Goal: Transaction & Acquisition: Download file/media

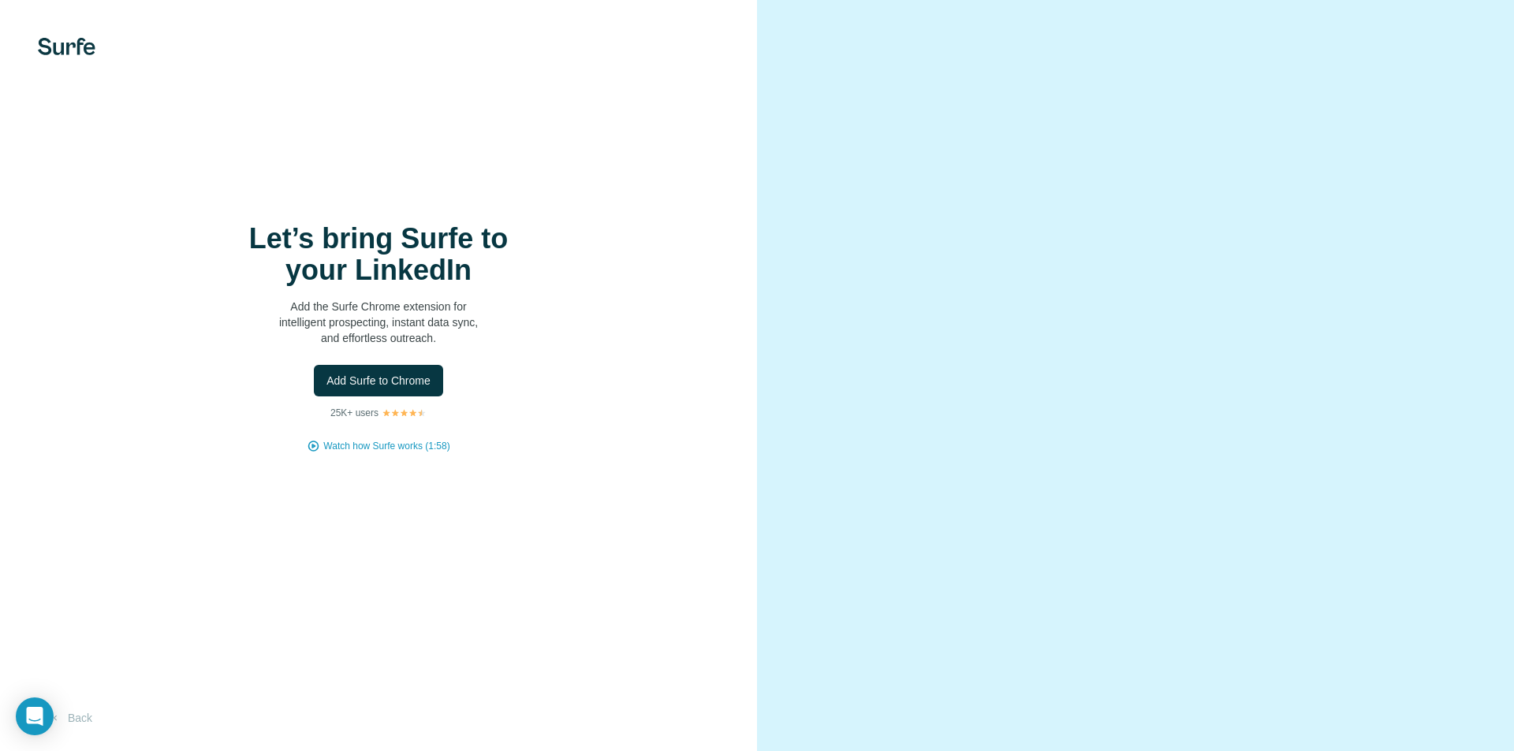
click at [1074, 439] on video at bounding box center [1136, 376] width 568 height 284
click at [1283, 518] on video at bounding box center [1136, 376] width 568 height 284
click at [505, 204] on div "Let’s bring Surfe to your LinkedIn Add the Surfe Chrome extension for intellige…" at bounding box center [378, 375] width 757 height 751
click at [401, 379] on span "Add Surfe to Chrome" at bounding box center [378, 381] width 104 height 16
click at [51, 46] on img at bounding box center [67, 46] width 58 height 17
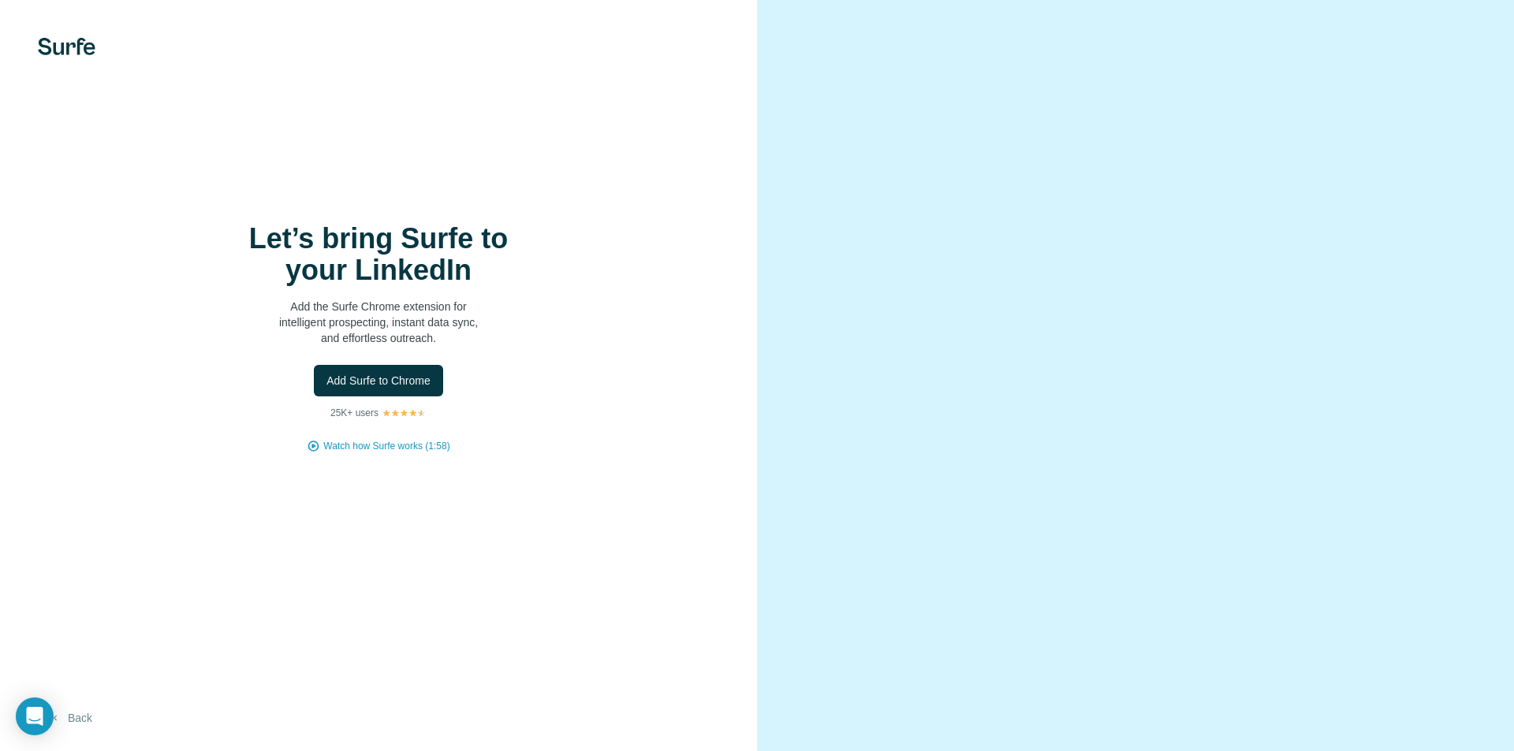
click at [68, 722] on button "Back" at bounding box center [70, 718] width 65 height 28
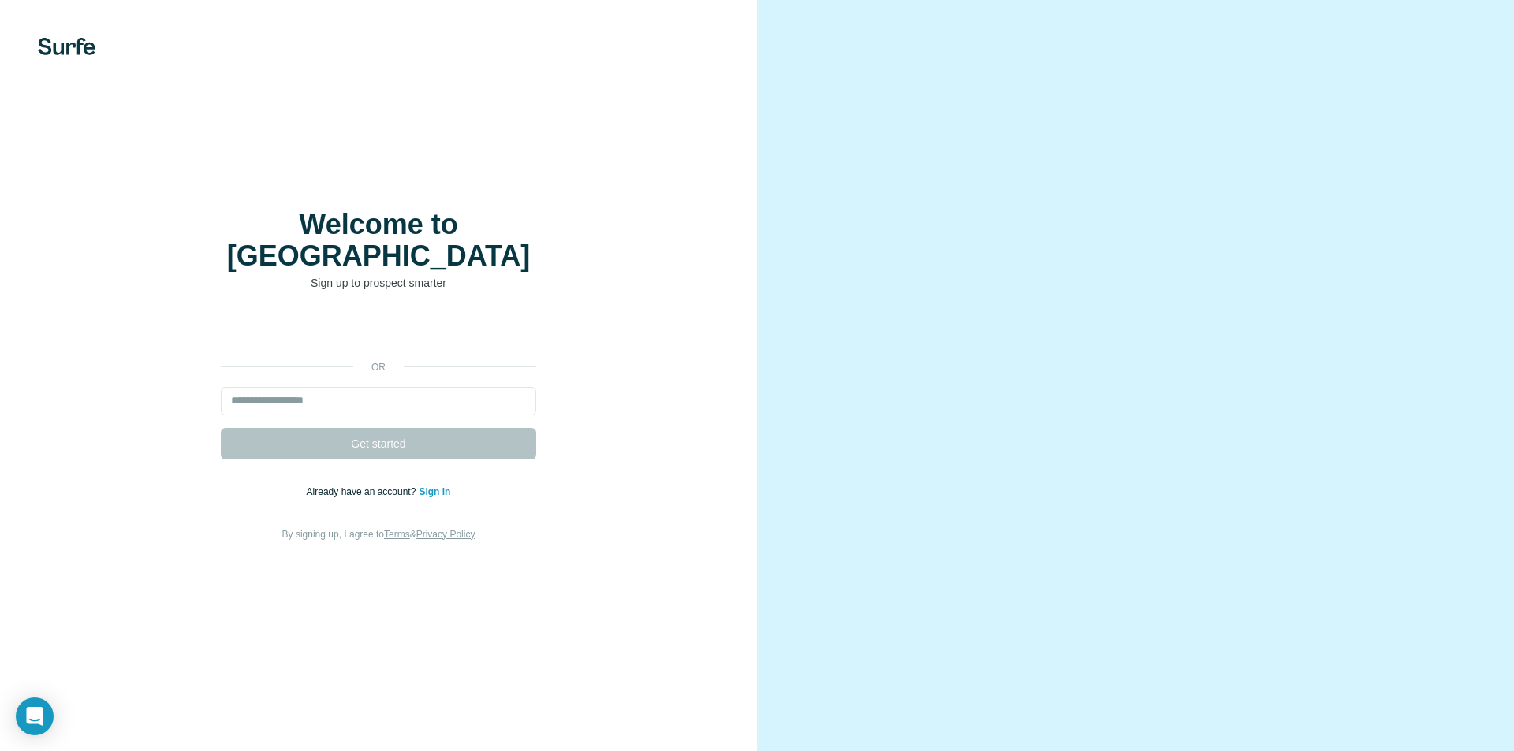
click at [474, 431] on form "Get started" at bounding box center [378, 423] width 315 height 73
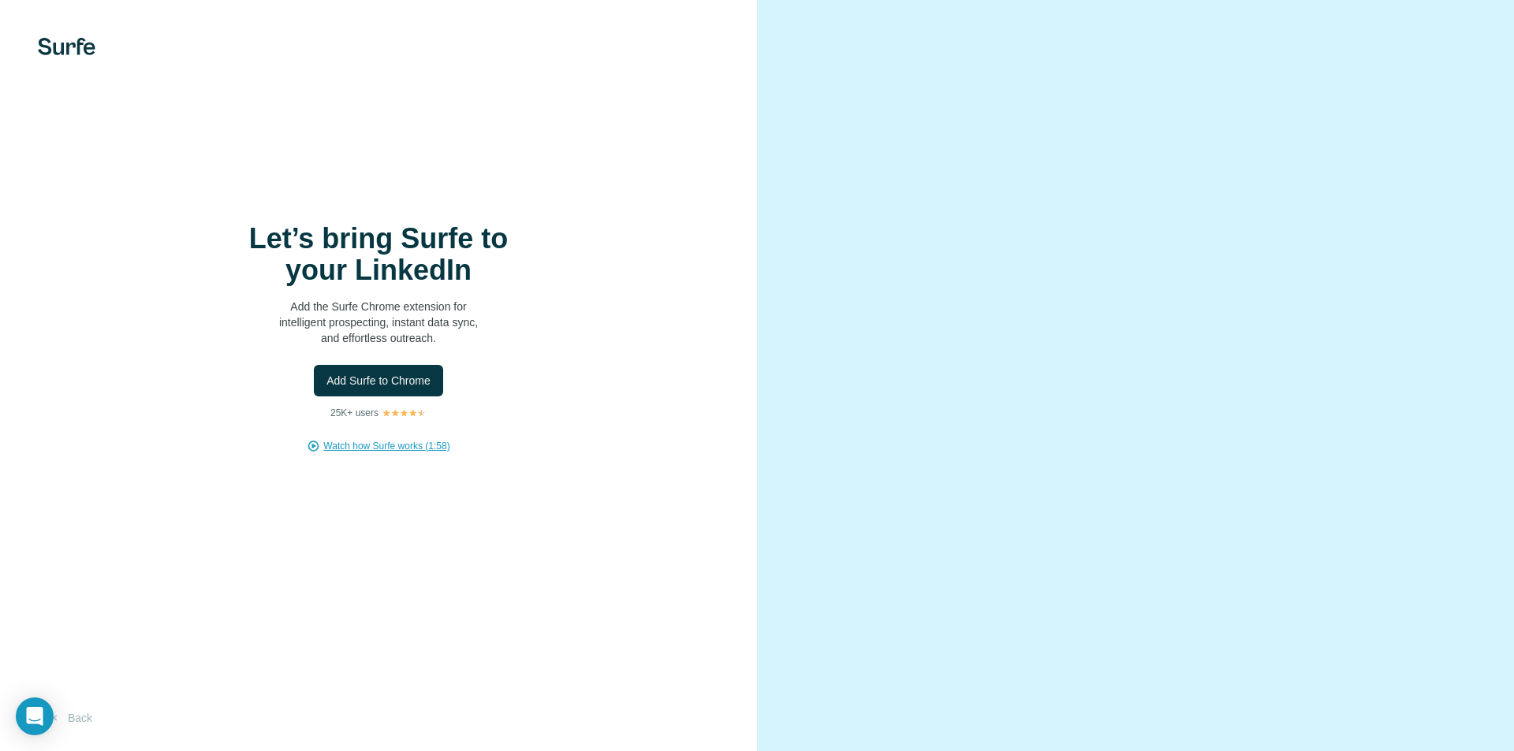
click at [379, 441] on span "Watch how Surfe works (1:58)" at bounding box center [386, 446] width 126 height 14
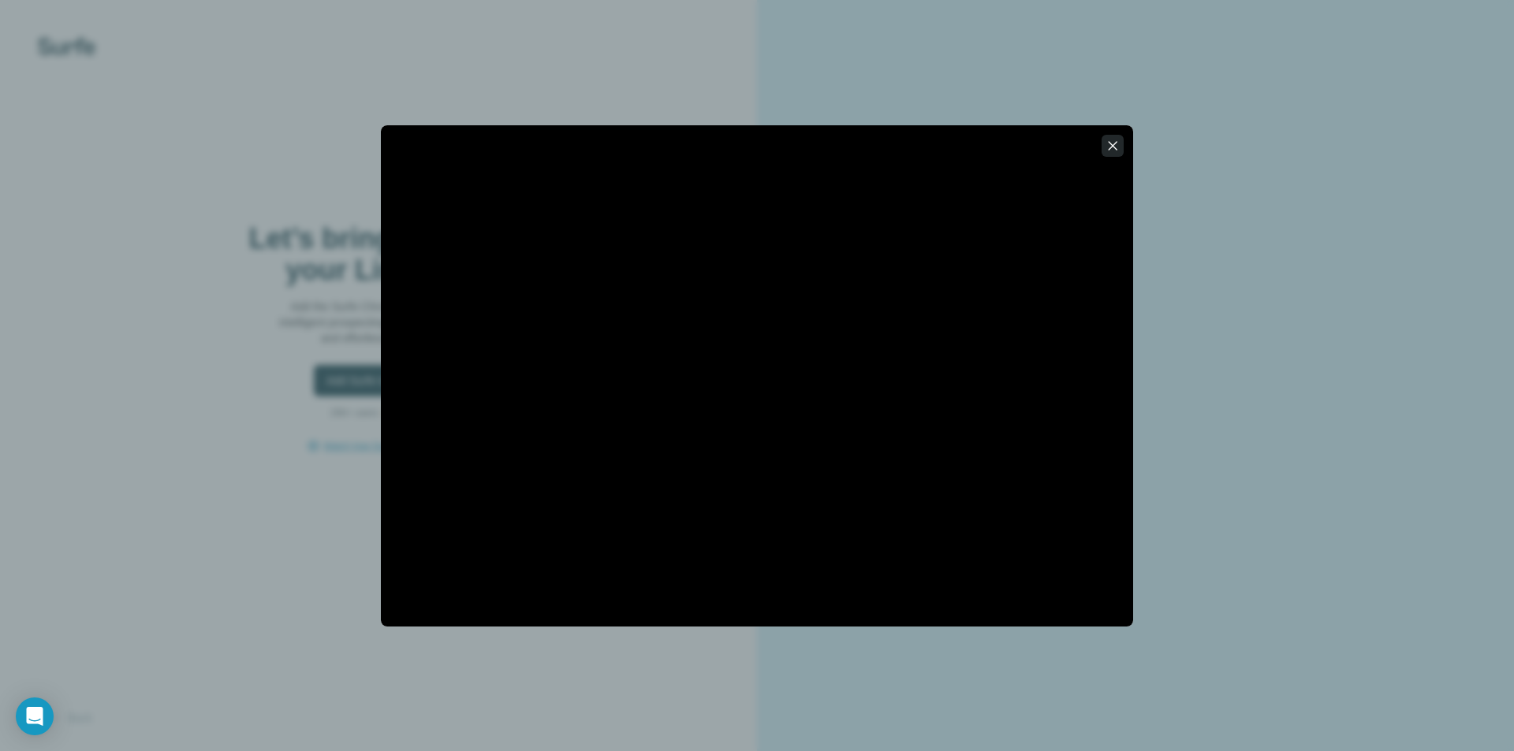
click at [1108, 147] on icon "button" at bounding box center [1113, 146] width 16 height 16
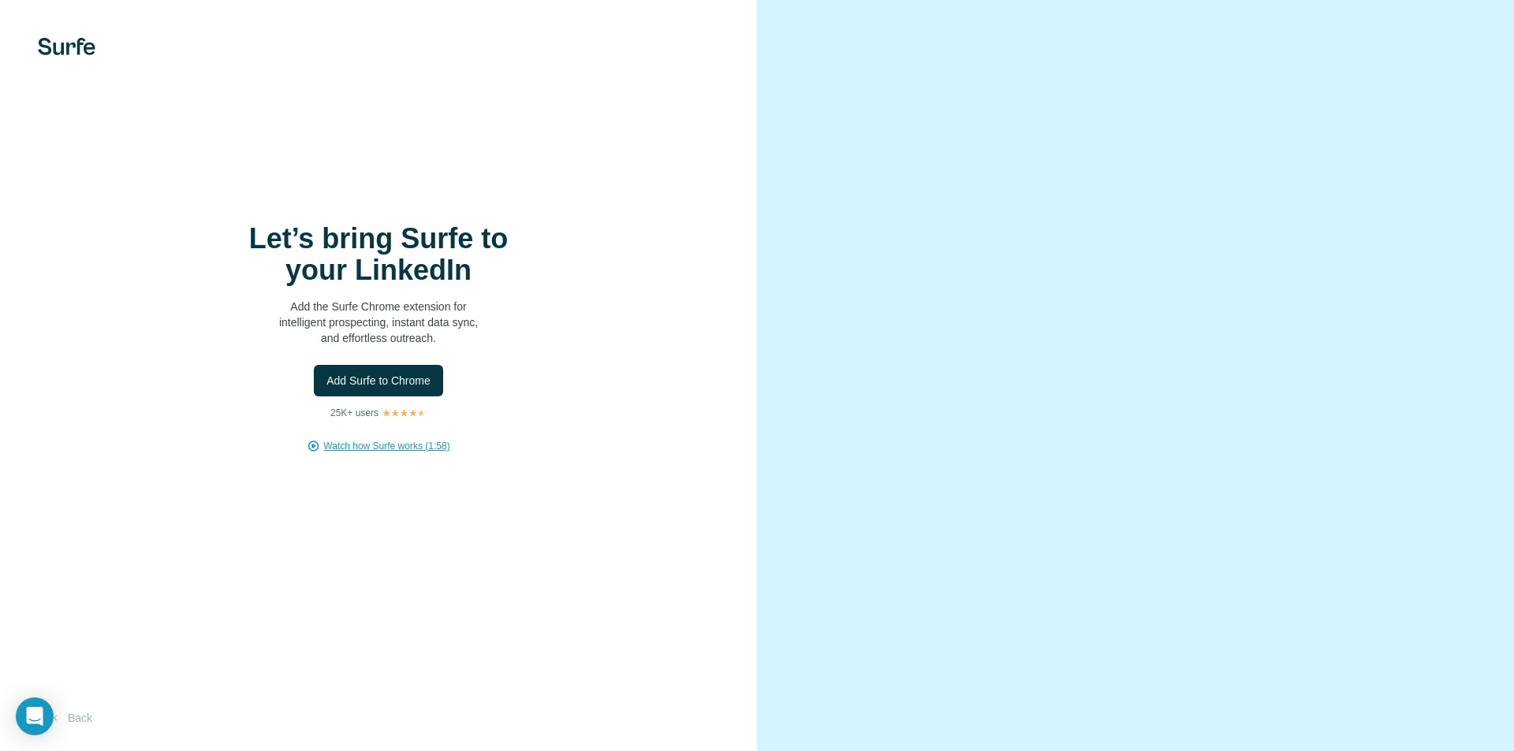
click at [1048, 448] on video at bounding box center [1136, 376] width 568 height 284
drag, startPoint x: 1040, startPoint y: 479, endPoint x: 675, endPoint y: 463, distance: 365.5
click at [699, 483] on div "Let’s bring Surfe to your LinkedIn Add the Surfe Chrome extension for intellige…" at bounding box center [757, 375] width 1514 height 751
click at [37, 62] on div "Let’s bring Surfe to your LinkedIn Add the Surfe Chrome extension for intellige…" at bounding box center [378, 375] width 757 height 751
click at [61, 53] on img at bounding box center [67, 46] width 58 height 17
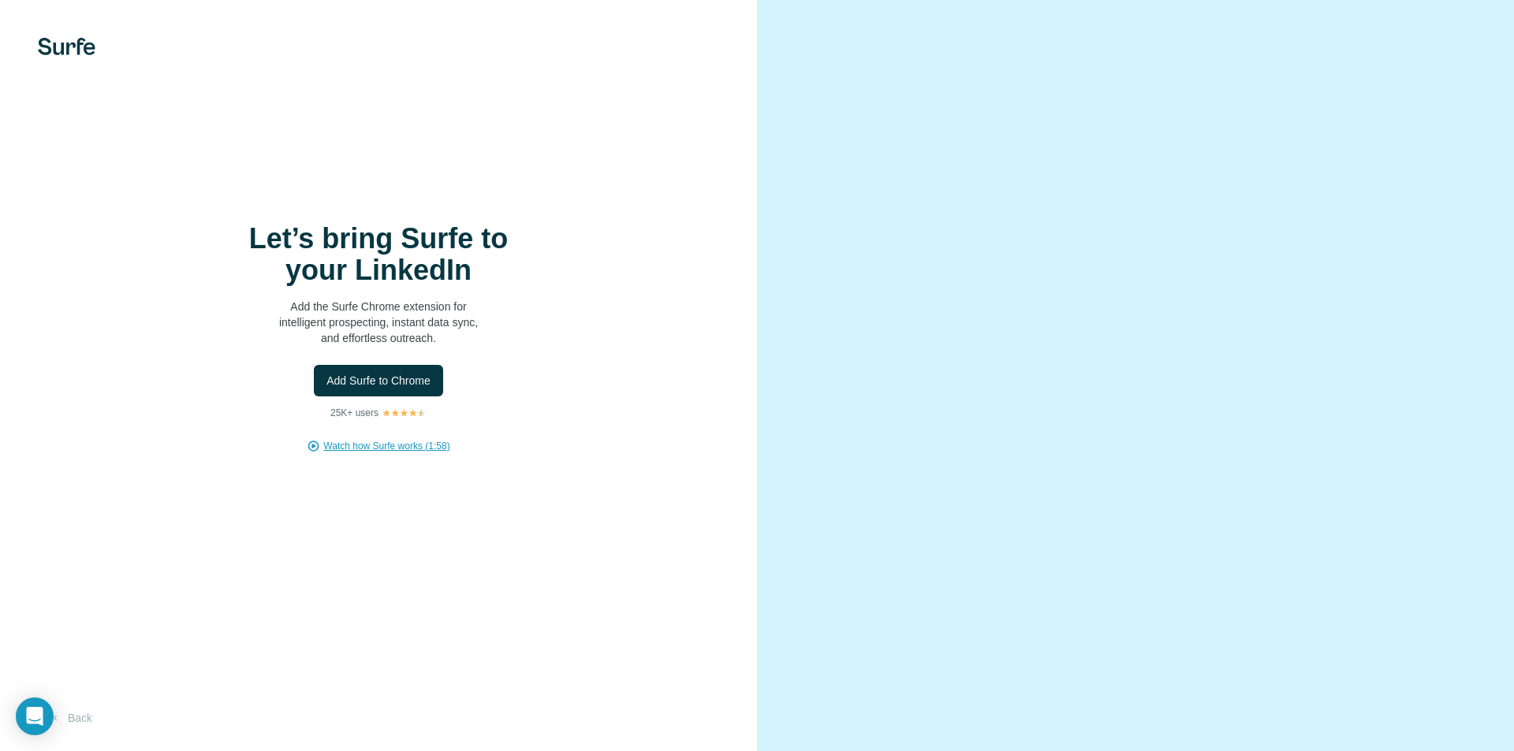
drag, startPoint x: 64, startPoint y: 53, endPoint x: 77, endPoint y: 47, distance: 14.8
click at [64, 52] on img at bounding box center [67, 46] width 58 height 17
